Goal: Download file/media

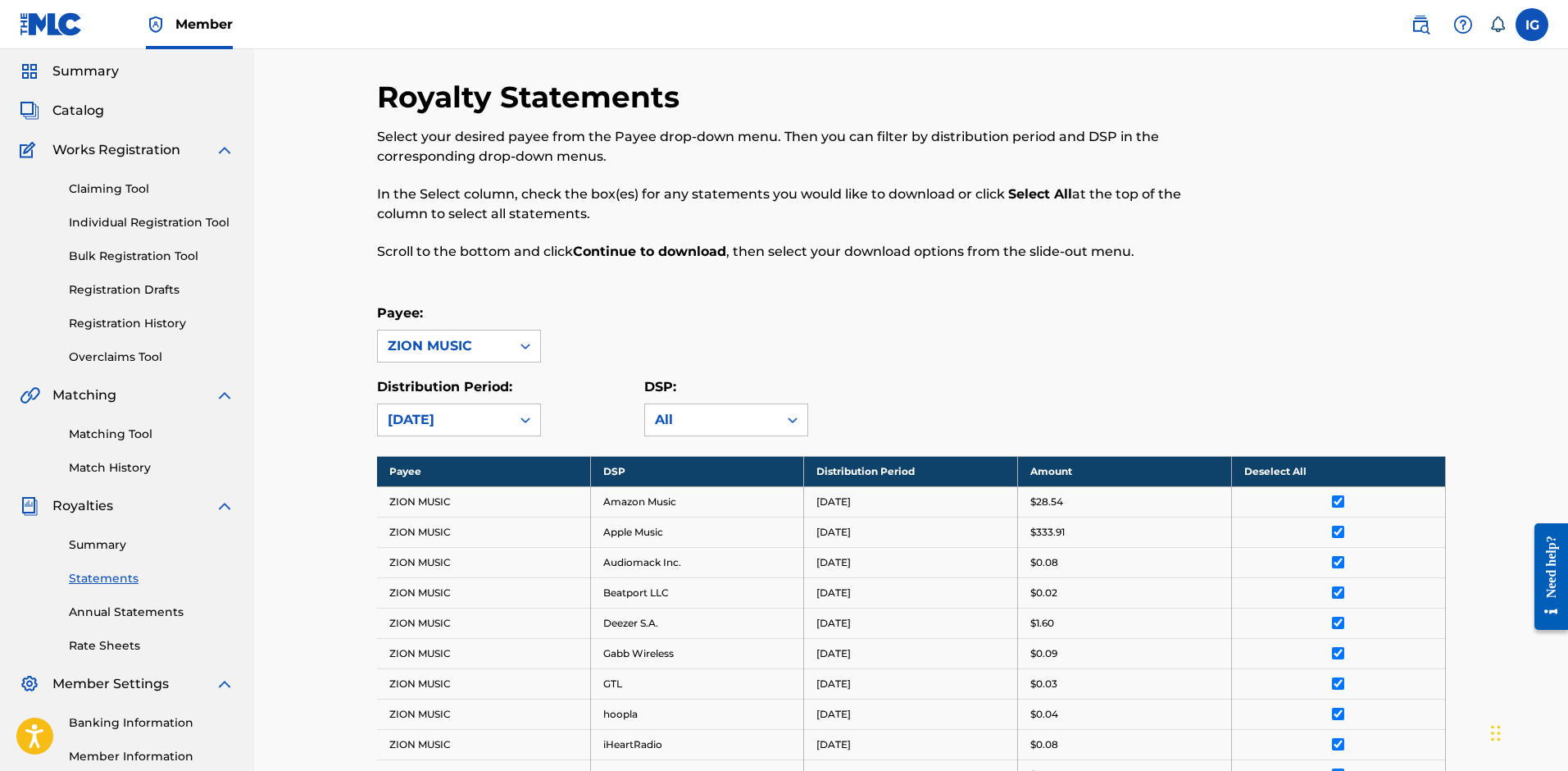
click at [614, 173] on div "Select your desired payee from the Payee drop-down menu. Then you can filter by…" at bounding box center [788, 194] width 823 height 134
click at [469, 414] on div "[DATE]" at bounding box center [444, 420] width 113 height 20
click at [479, 488] on div "[DATE]" at bounding box center [459, 497] width 162 height 41
drag, startPoint x: 704, startPoint y: 314, endPoint x: 984, endPoint y: 358, distance: 283.4
click at [753, 322] on div "Payee: ZION MUSIC" at bounding box center [911, 332] width 1069 height 59
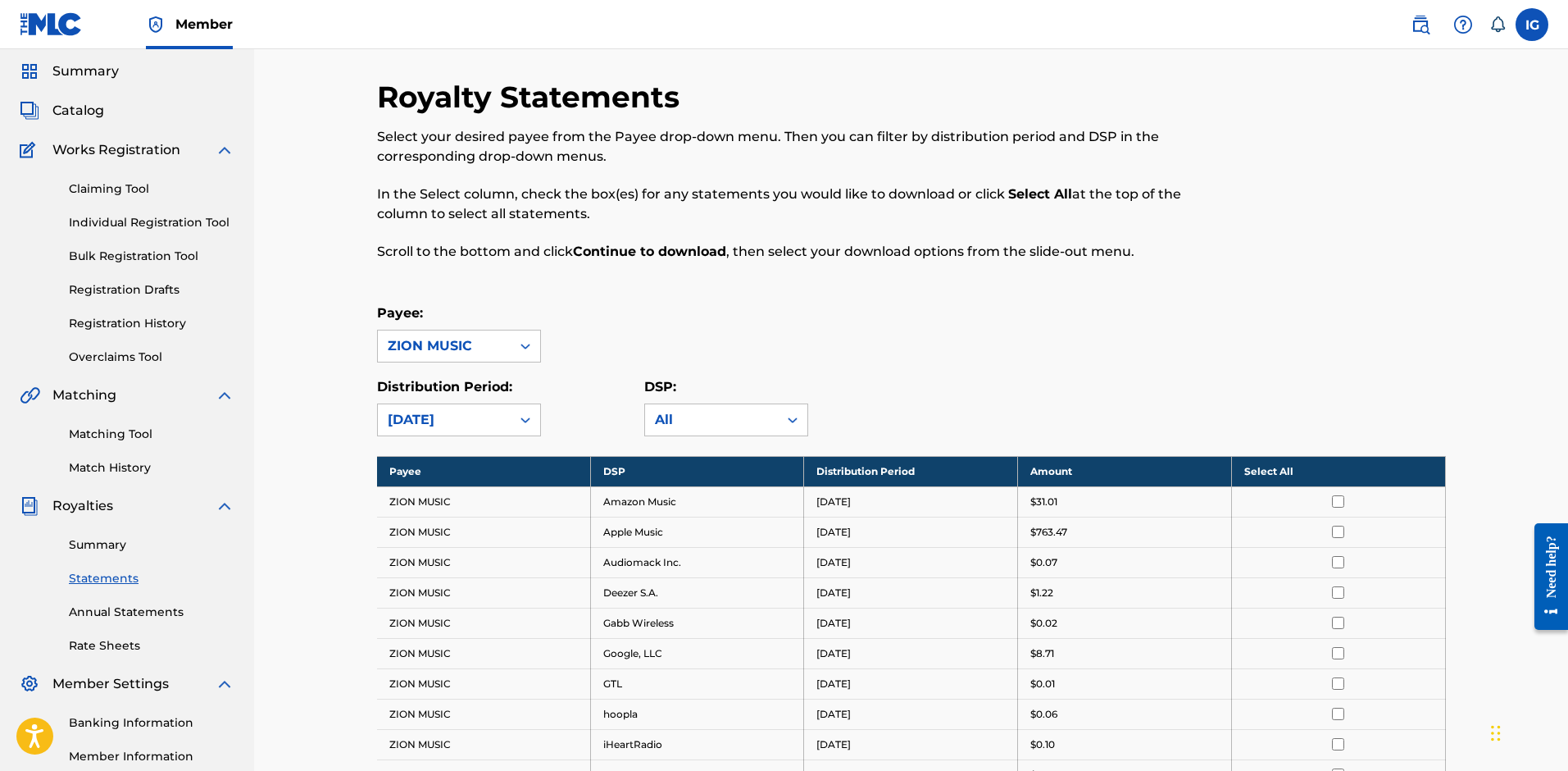
click at [1261, 465] on th "Select All" at bounding box center [1338, 470] width 214 height 31
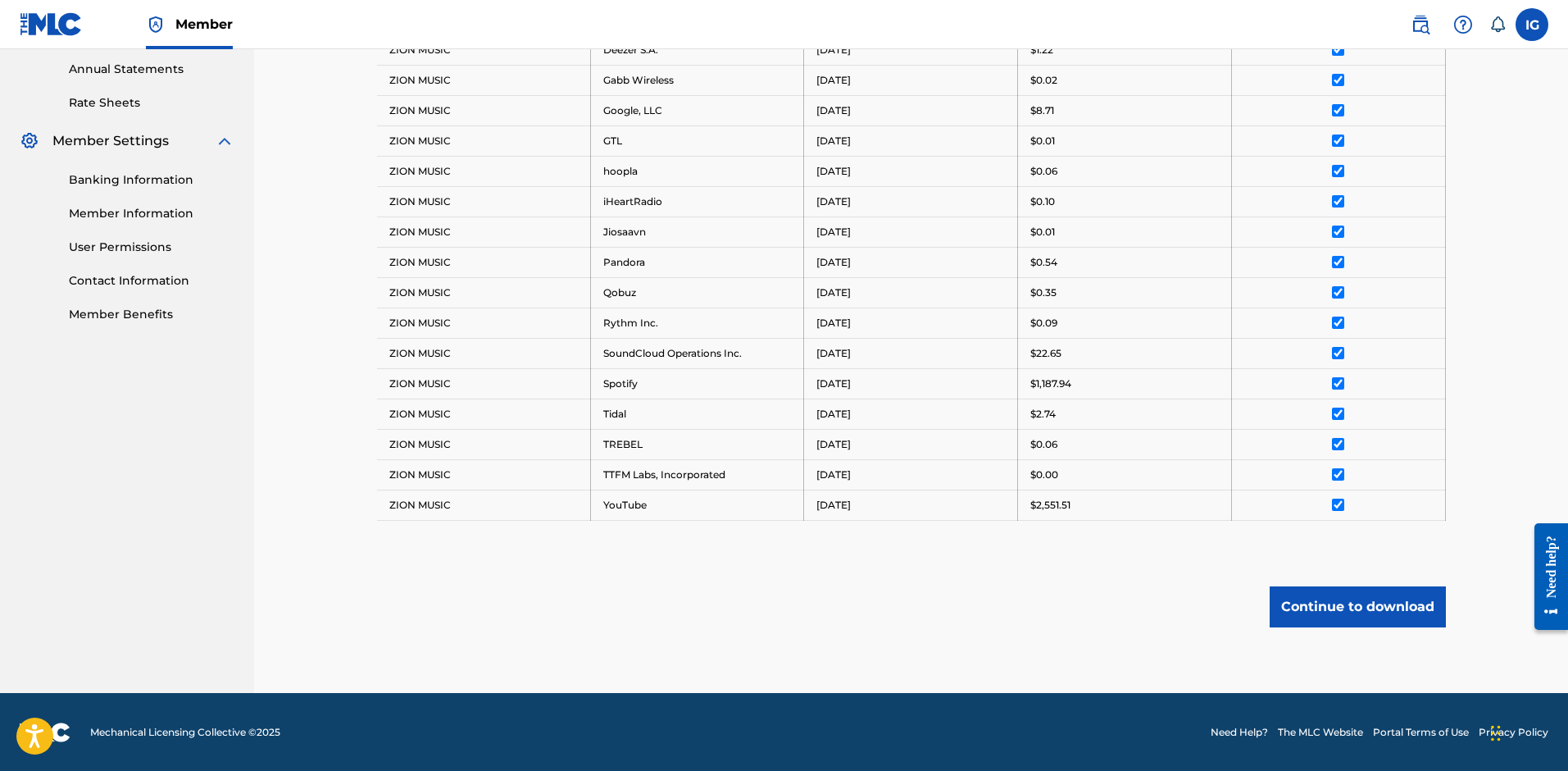
scroll to position [596, 0]
click at [1298, 603] on button "Continue to download" at bounding box center [1357, 605] width 176 height 41
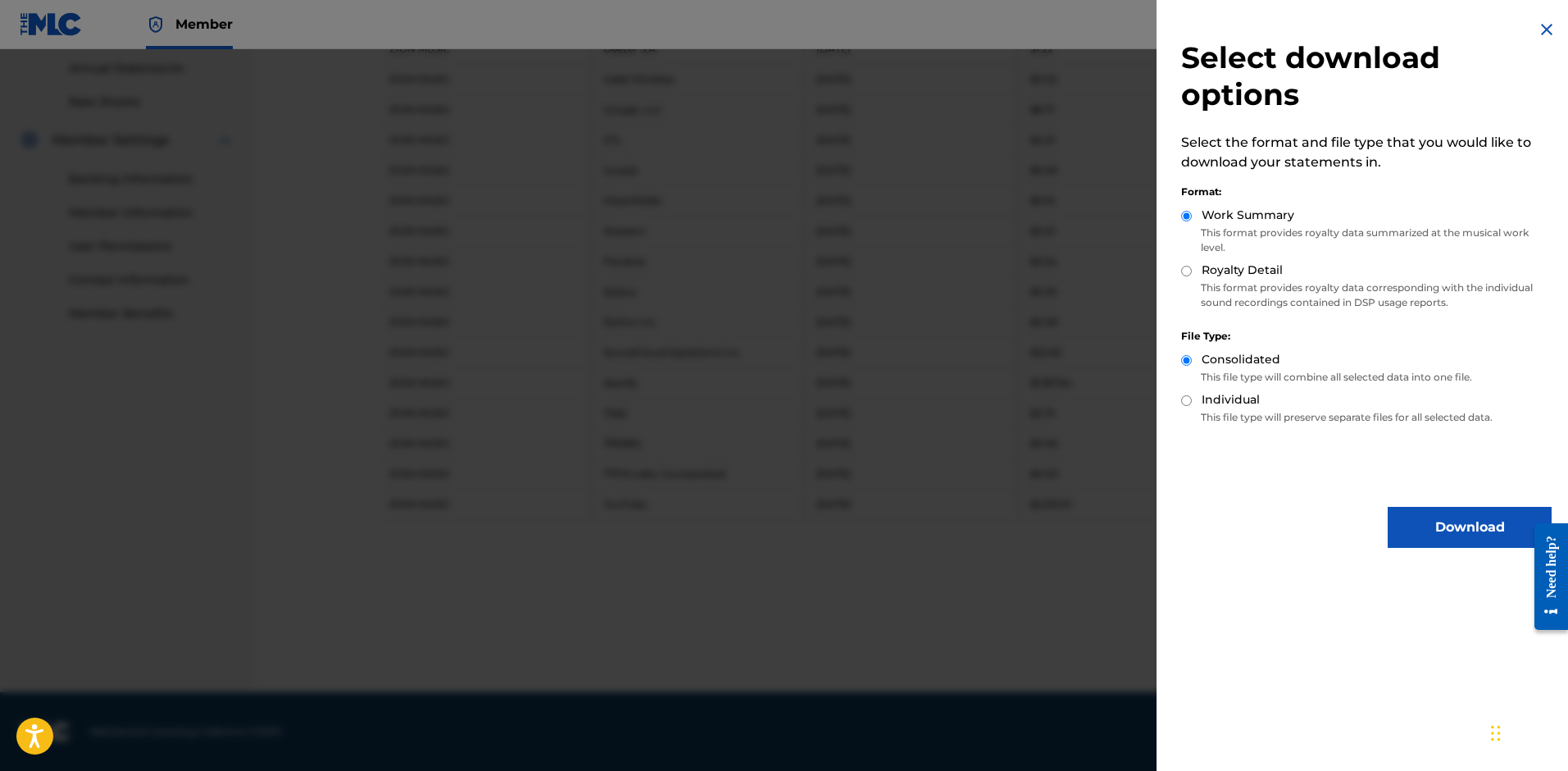
click at [1258, 268] on label "Royalty Detail" at bounding box center [1242, 270] width 81 height 17
click at [1191, 268] on input "Royalty Detail" at bounding box center [1186, 271] width 11 height 11
radio input "true"
click at [1426, 534] on button "Download" at bounding box center [1469, 527] width 164 height 41
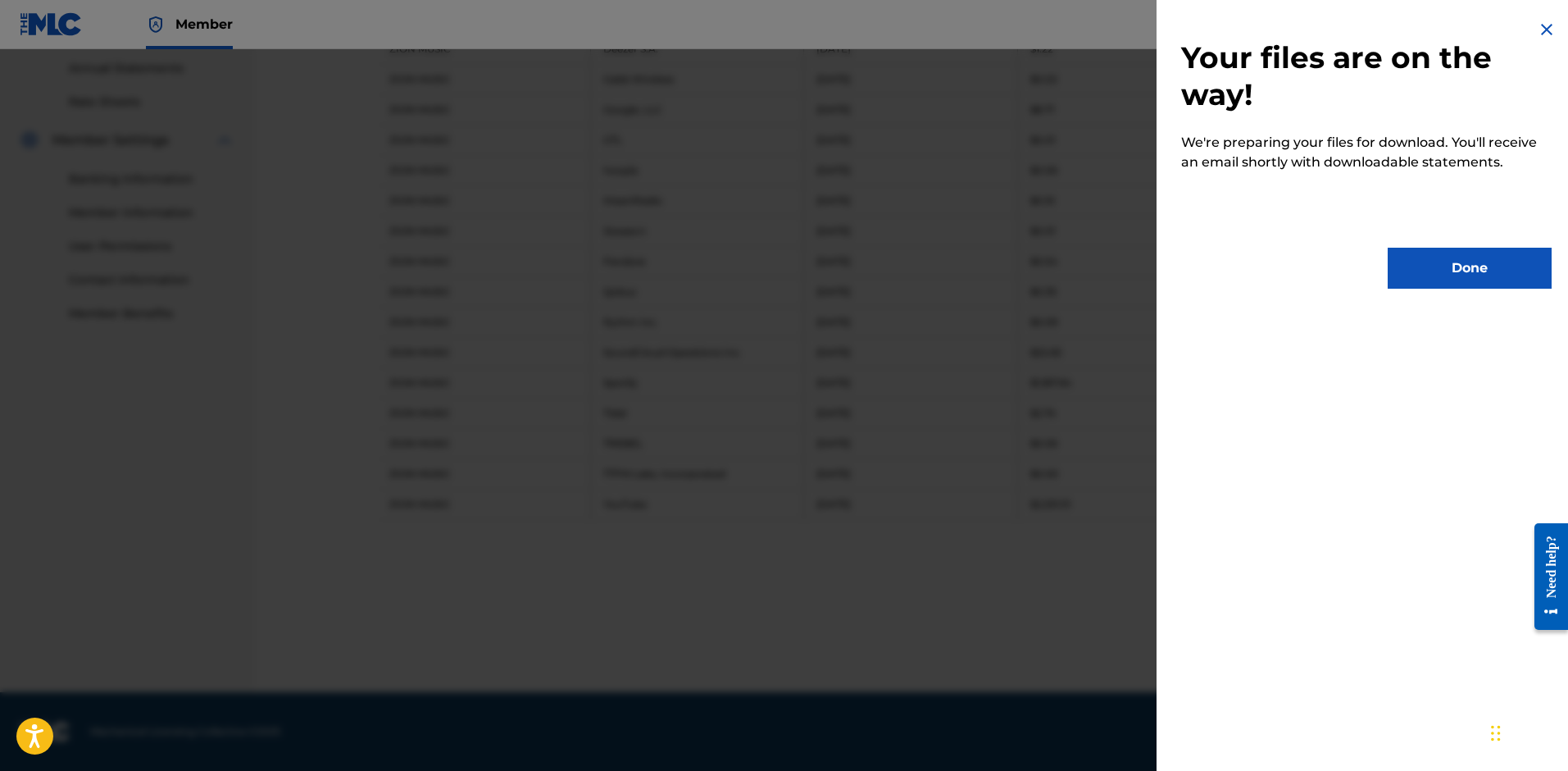
click at [1392, 251] on button "Done" at bounding box center [1469, 267] width 164 height 41
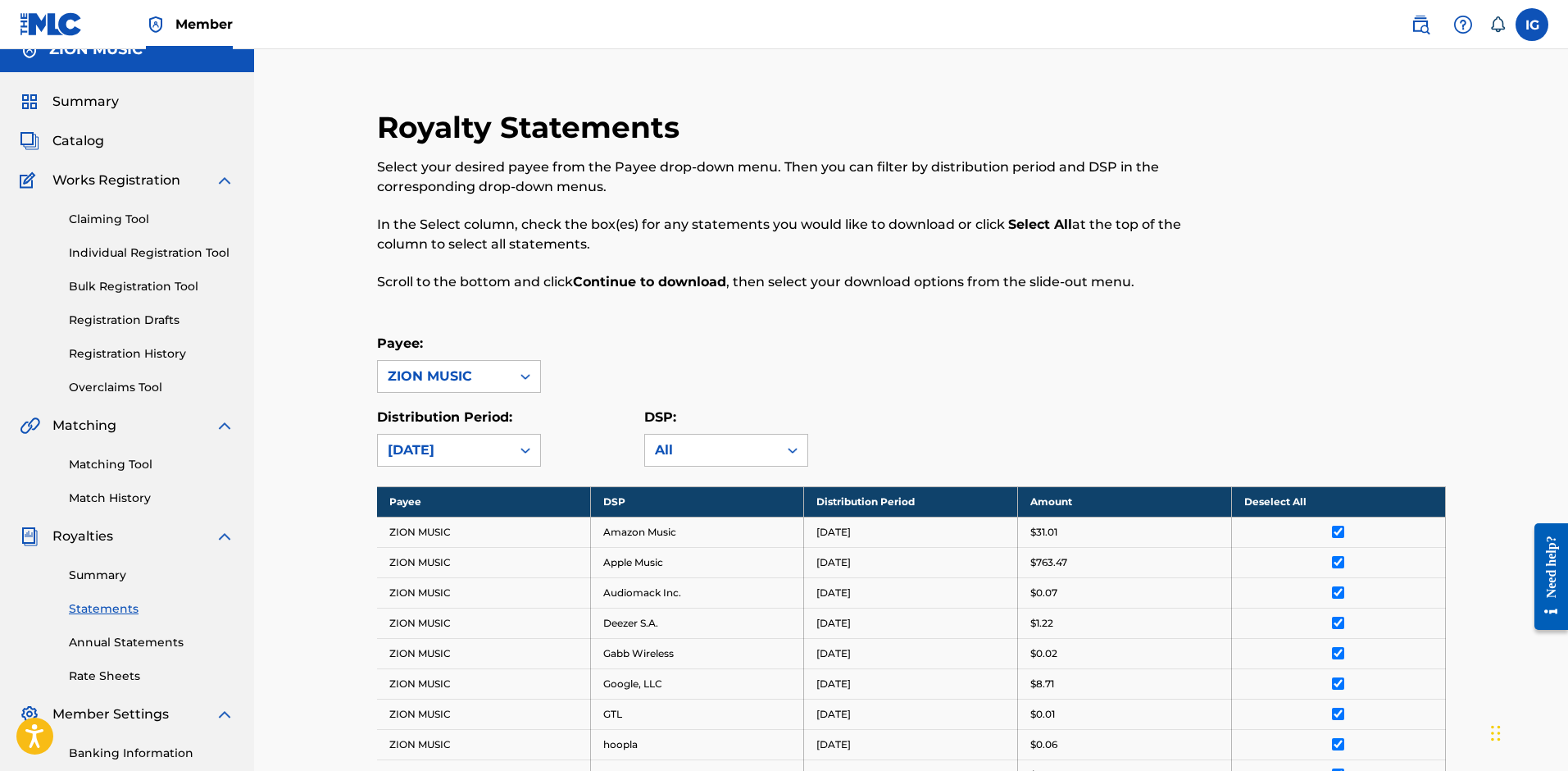
scroll to position [0, 0]
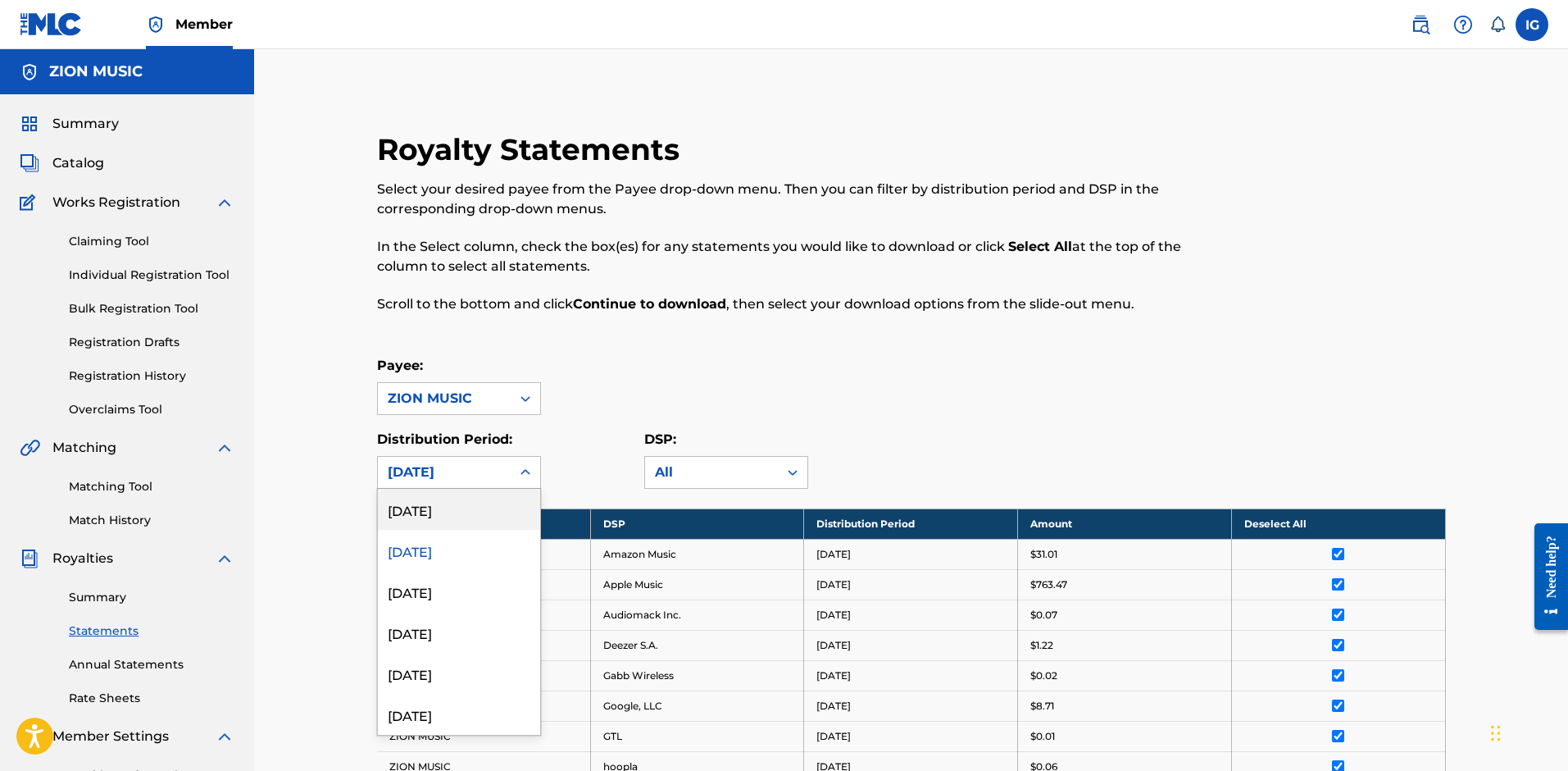
click at [440, 473] on div "[DATE]" at bounding box center [444, 472] width 113 height 20
click at [458, 581] on div "[DATE]" at bounding box center [459, 590] width 162 height 41
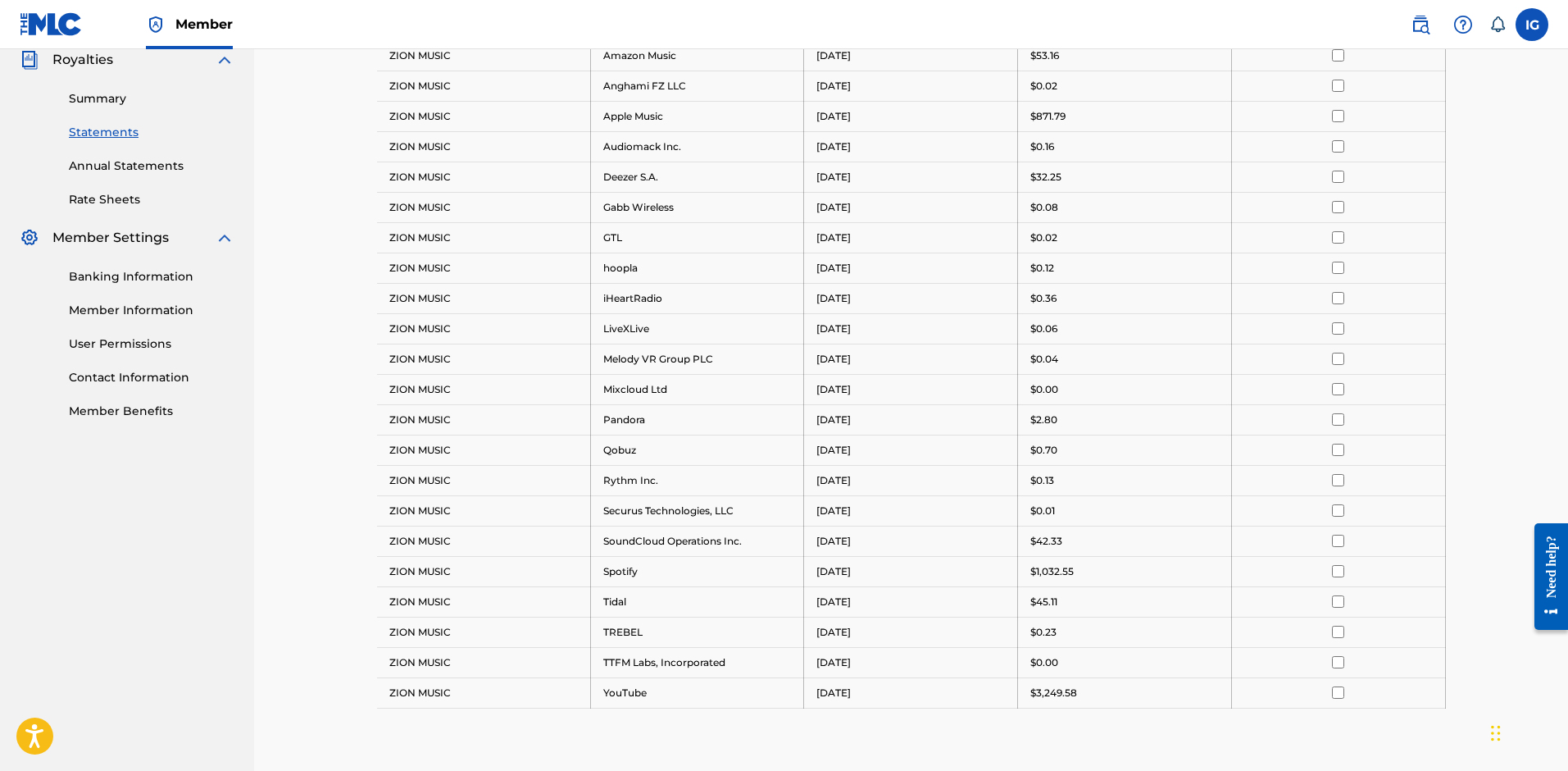
scroll to position [164, 0]
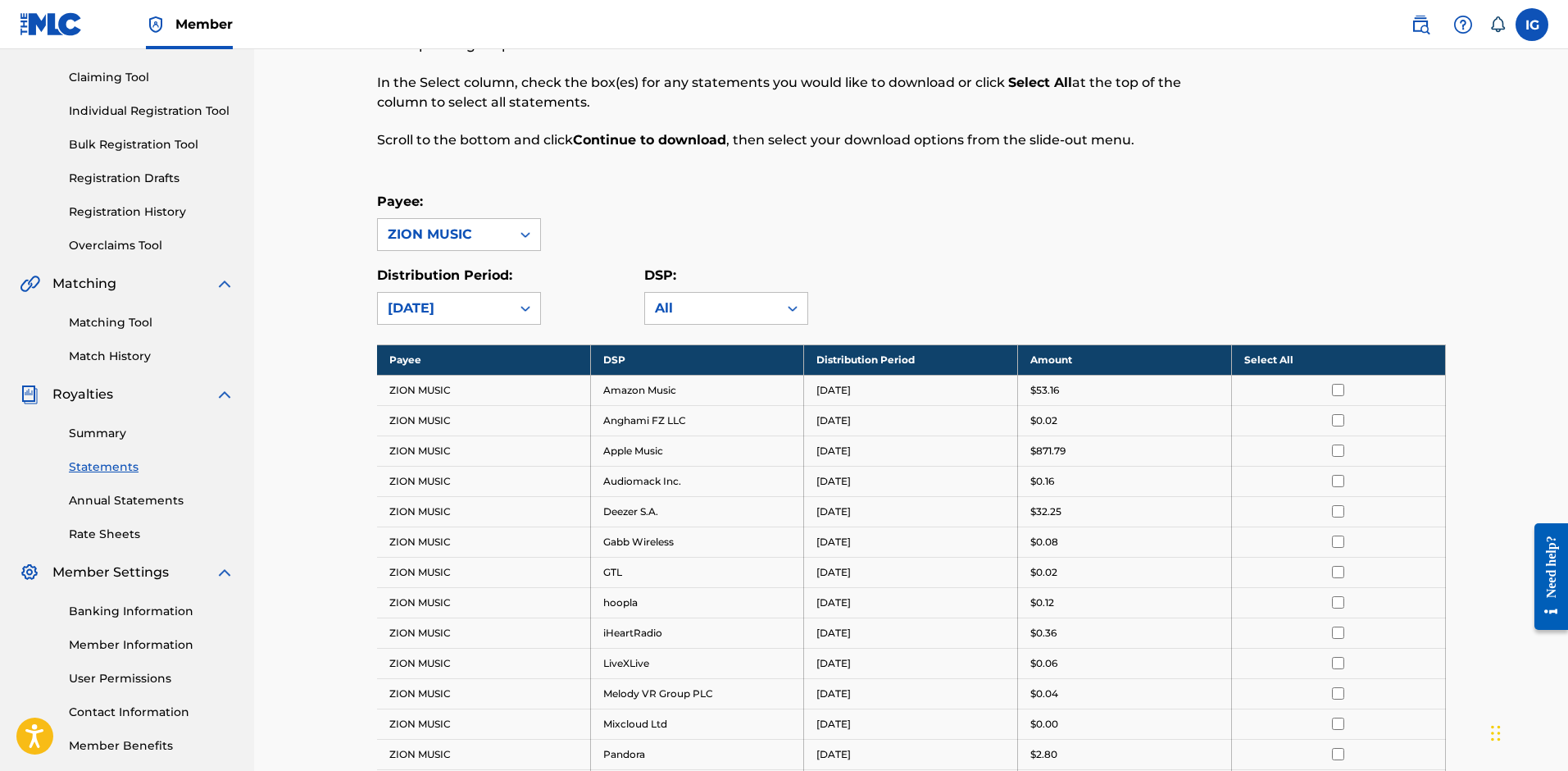
drag, startPoint x: 1390, startPoint y: 351, endPoint x: 1220, endPoint y: 373, distance: 171.4
click at [1378, 359] on th "Select All" at bounding box center [1338, 359] width 214 height 31
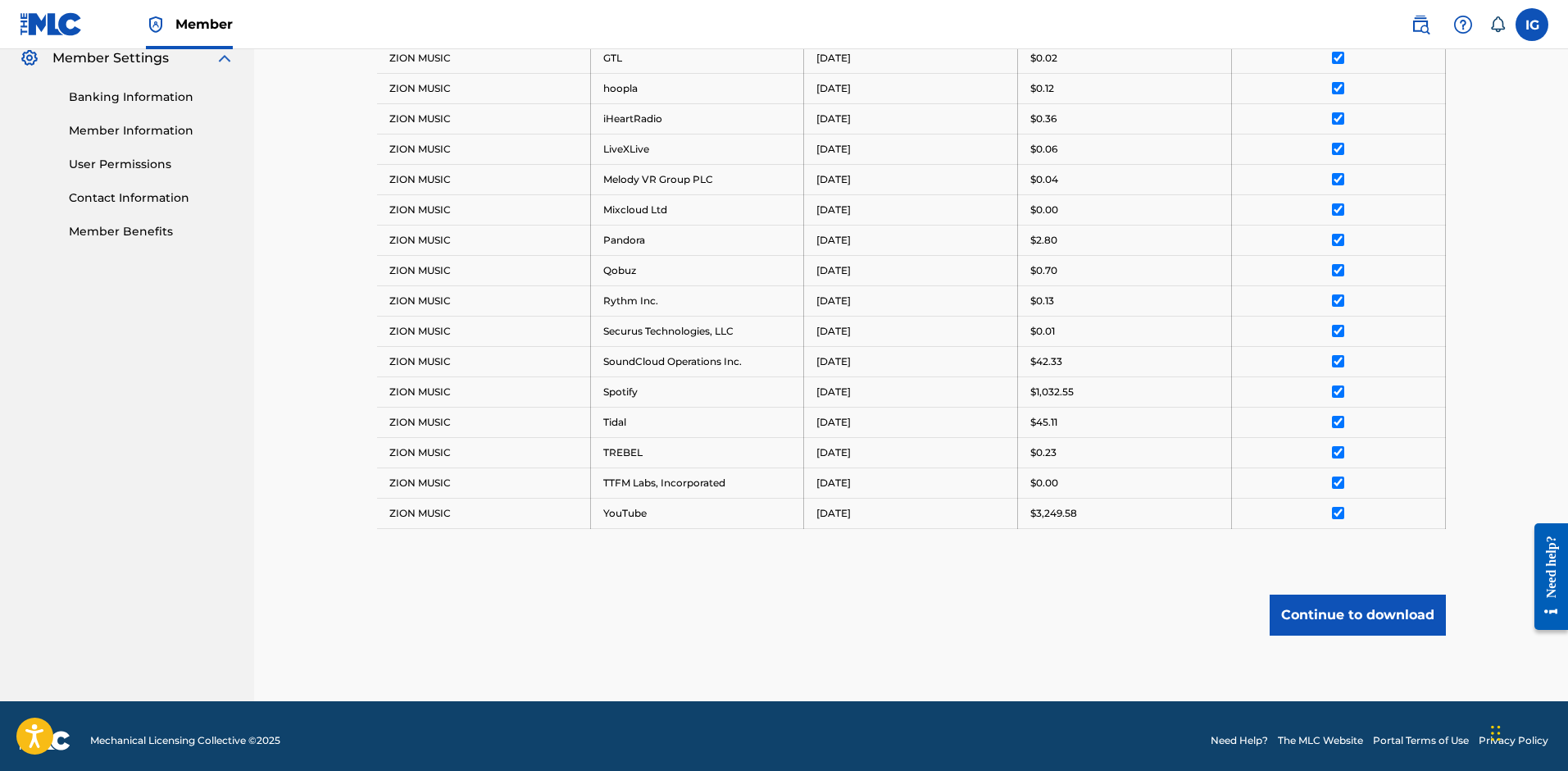
scroll to position [687, 0]
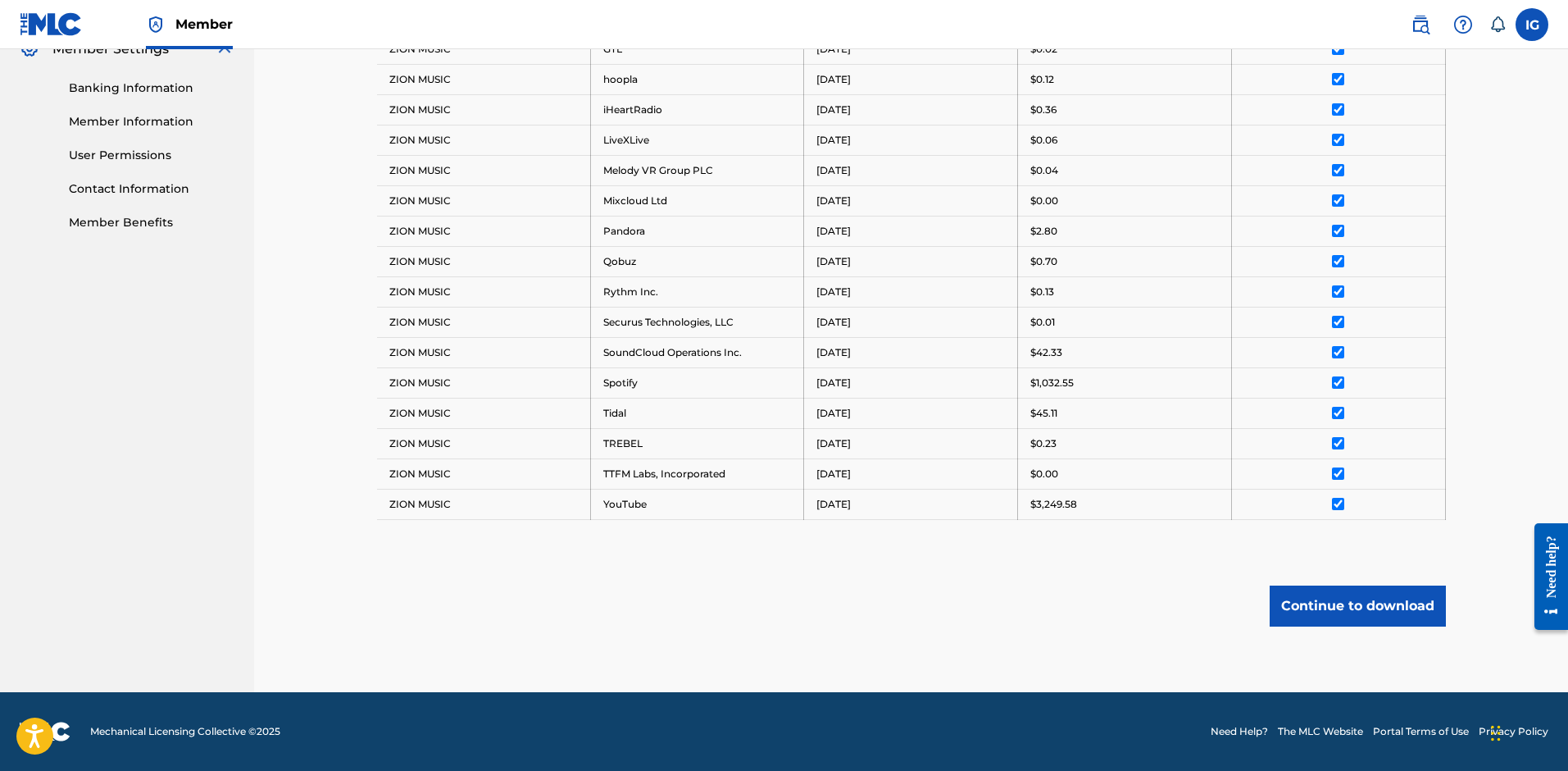
click at [1315, 602] on button "Continue to download" at bounding box center [1357, 605] width 176 height 41
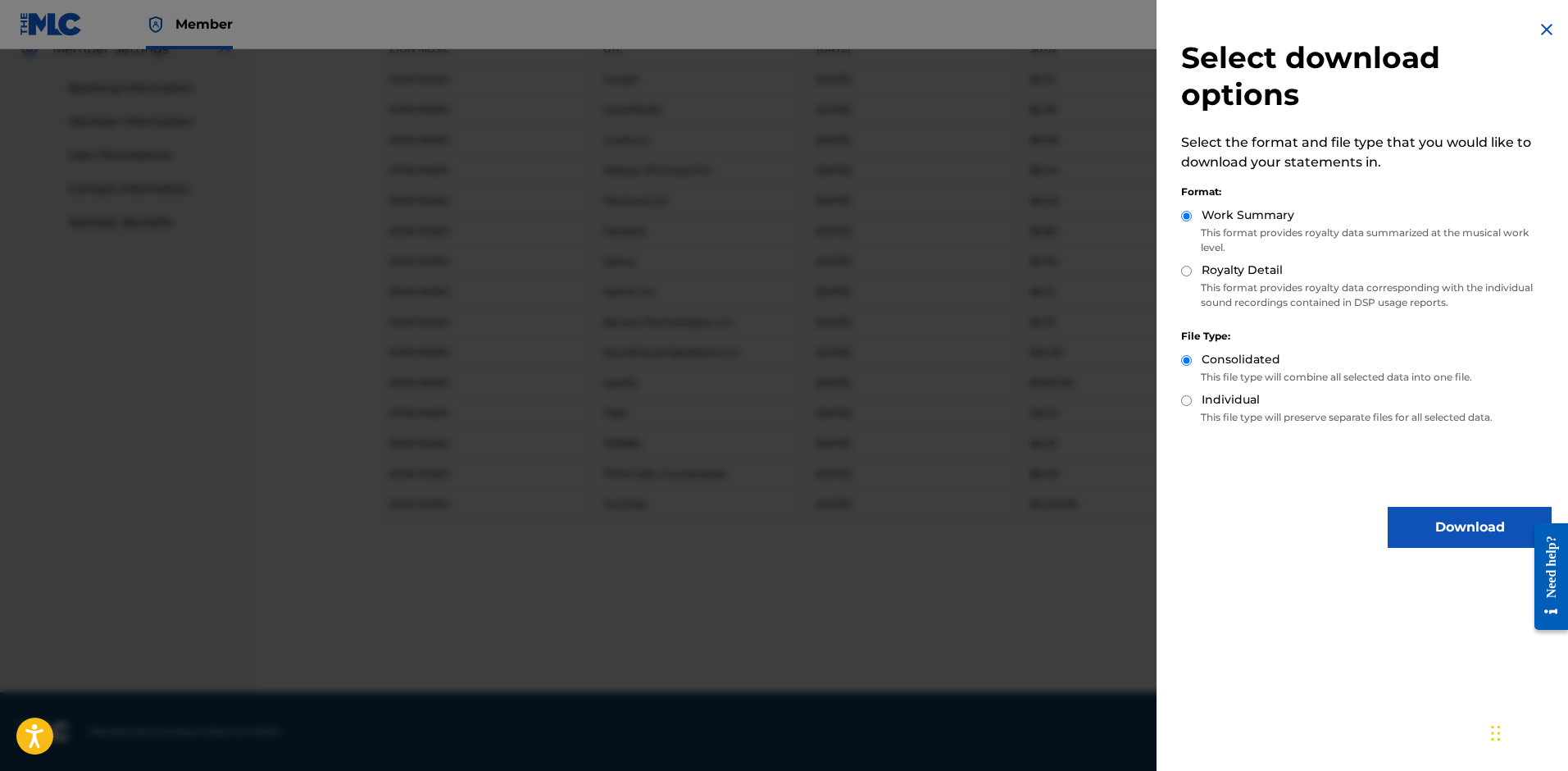
click at [1248, 279] on div "Royalty Detail" at bounding box center [1366, 271] width 370 height 19
click at [1236, 259] on div "Work Summary This format provides royalty data summarized at the musical work l…" at bounding box center [1366, 234] width 370 height 55
click at [1239, 270] on label "Royalty Detail" at bounding box center [1242, 270] width 81 height 17
click at [1191, 270] on input "Royalty Detail" at bounding box center [1186, 271] width 11 height 11
radio input "true"
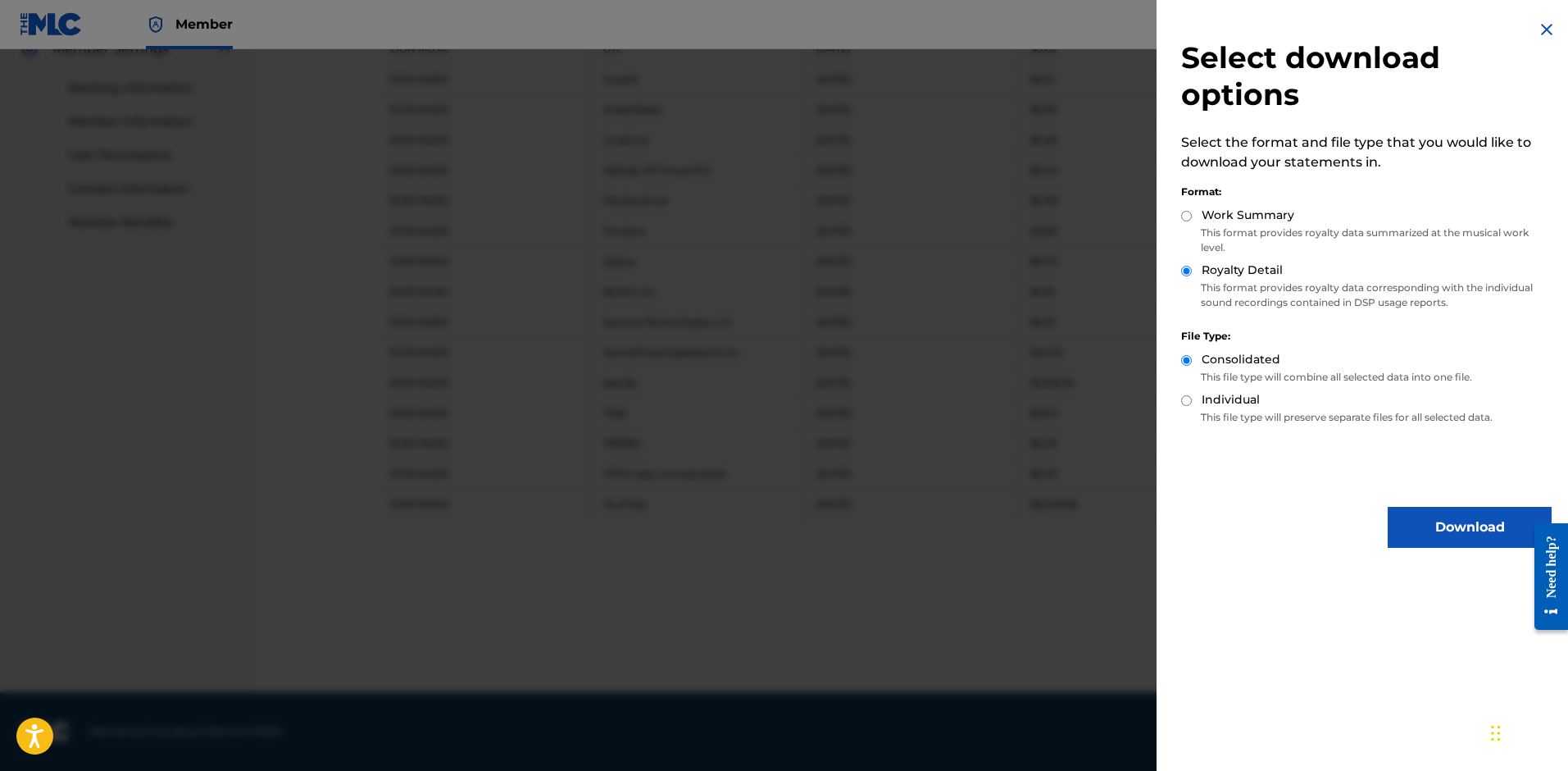
drag, startPoint x: 1436, startPoint y: 522, endPoint x: 1388, endPoint y: 524, distance: 48.0
click at [1436, 522] on button "Download" at bounding box center [1469, 527] width 164 height 41
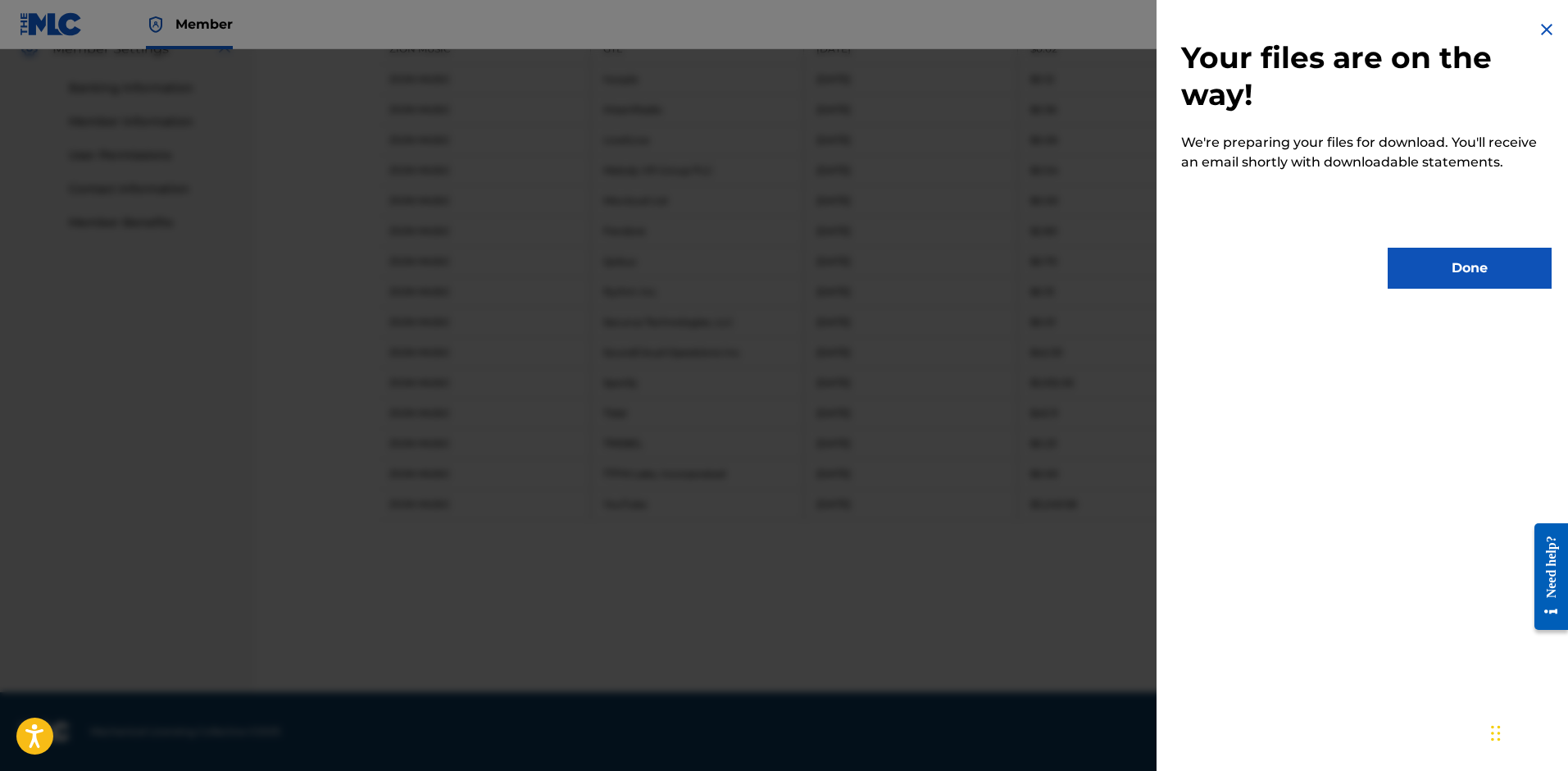
click at [1459, 272] on button "Done" at bounding box center [1469, 267] width 164 height 41
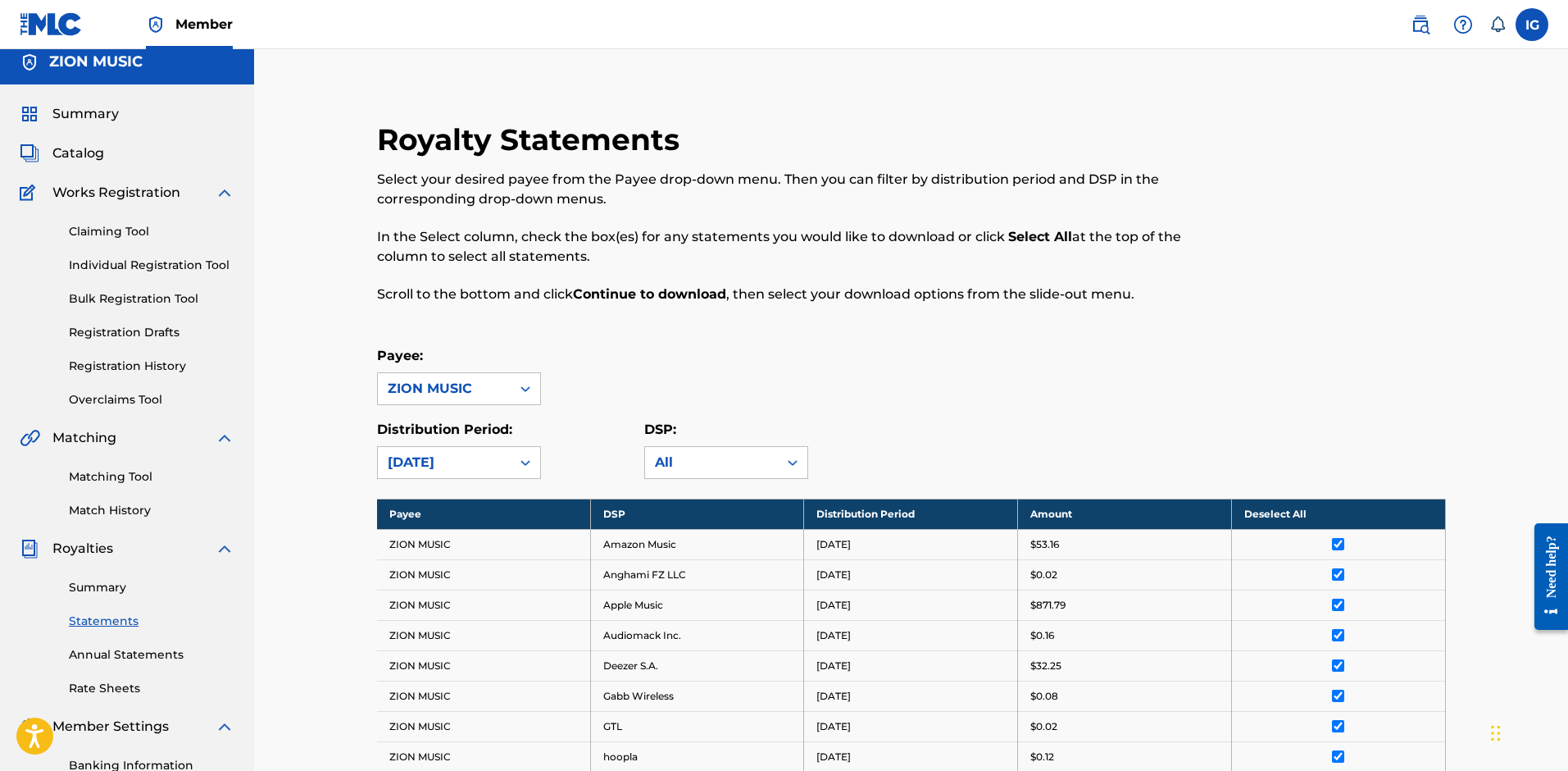
scroll to position [0, 0]
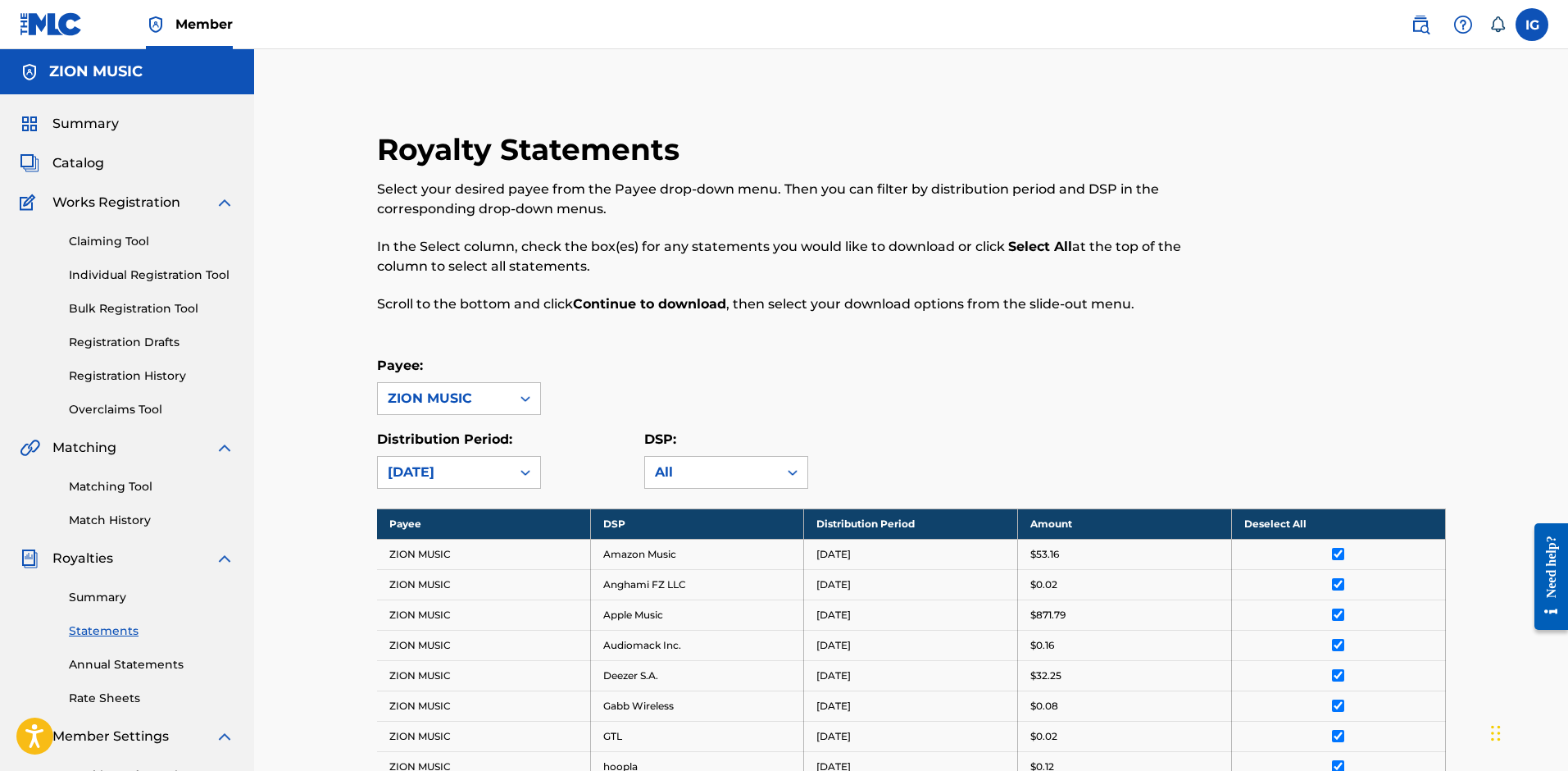
click at [1156, 326] on div "Royalty Statements Select your desired payee from the Payee drop-down menu. The…" at bounding box center [788, 232] width 823 height 202
